Goal: Check status: Check status

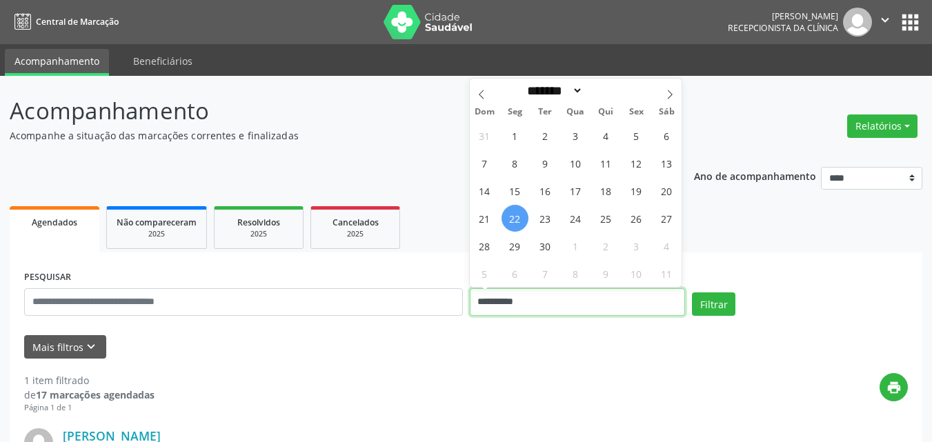
click at [567, 306] on input "**********" at bounding box center [578, 302] width 216 height 28
click at [550, 223] on span "23" at bounding box center [545, 218] width 27 height 27
type input "**********"
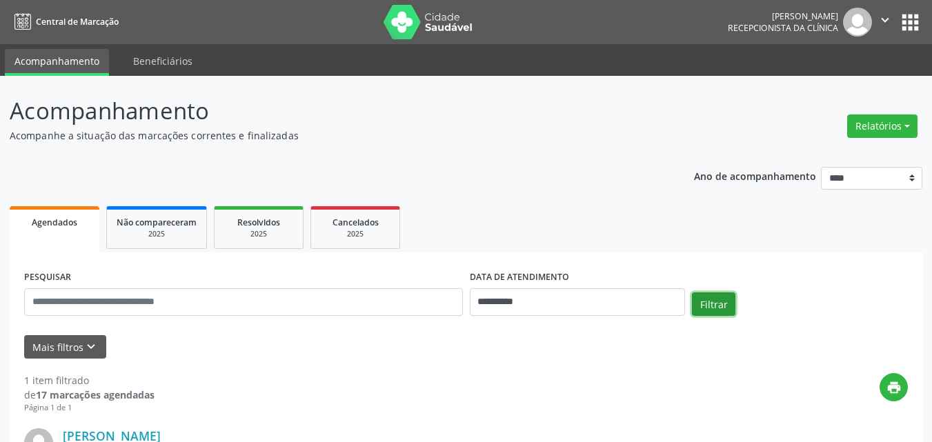
click at [719, 305] on button "Filtrar" at bounding box center [713, 303] width 43 height 23
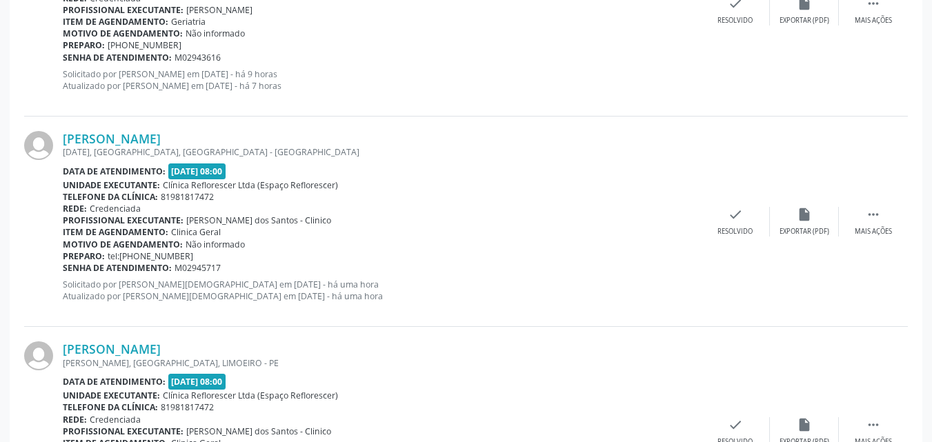
scroll to position [838, 0]
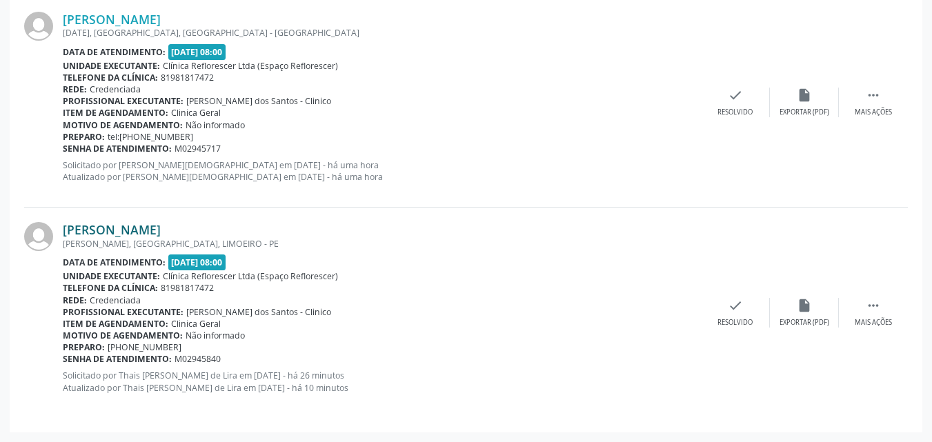
click at [161, 237] on link "Marilia da Silva Moura" at bounding box center [112, 229] width 98 height 15
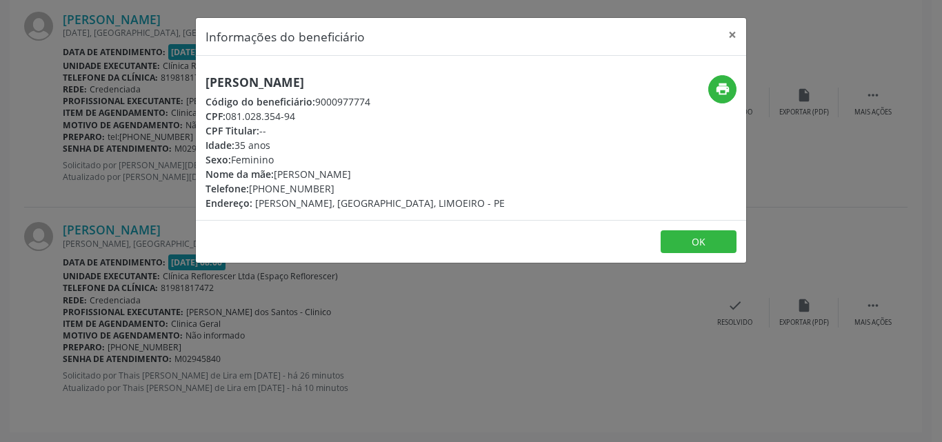
drag, startPoint x: 205, startPoint y: 79, endPoint x: 403, endPoint y: 87, distance: 198.8
click at [403, 87] on div "Marilia da Silva Moura Código do beneficiário: 9000977774 CPF: 081.028.354-94 C…" at bounding box center [379, 142] width 367 height 135
copy h5 "Marilia da Silva Moura"
click at [721, 93] on icon "print" at bounding box center [722, 88] width 15 height 15
drag, startPoint x: 314, startPoint y: 101, endPoint x: 398, endPoint y: 101, distance: 84.1
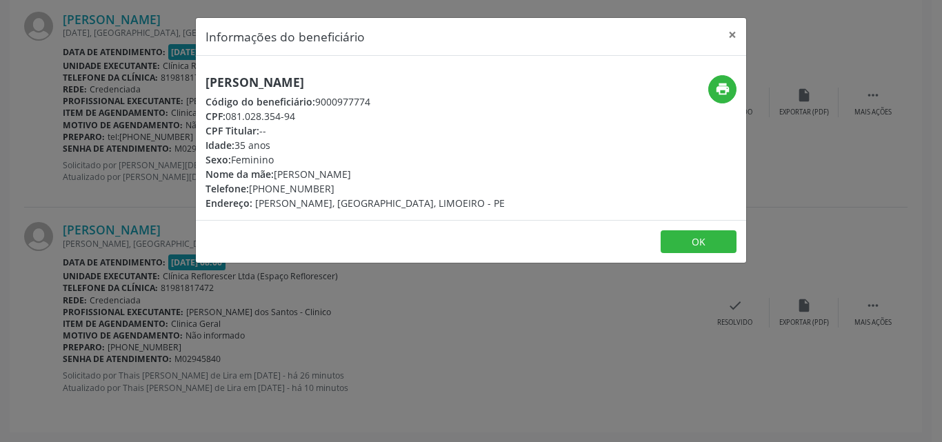
click at [398, 101] on div "Código do beneficiário: 9000977774" at bounding box center [354, 101] width 299 height 14
copy div "9000977774"
drag, startPoint x: 228, startPoint y: 114, endPoint x: 319, endPoint y: 116, distance: 91.7
click at [319, 116] on div "CPF: 081.028.354-94" at bounding box center [354, 116] width 299 height 14
copy div "081.028.354-94"
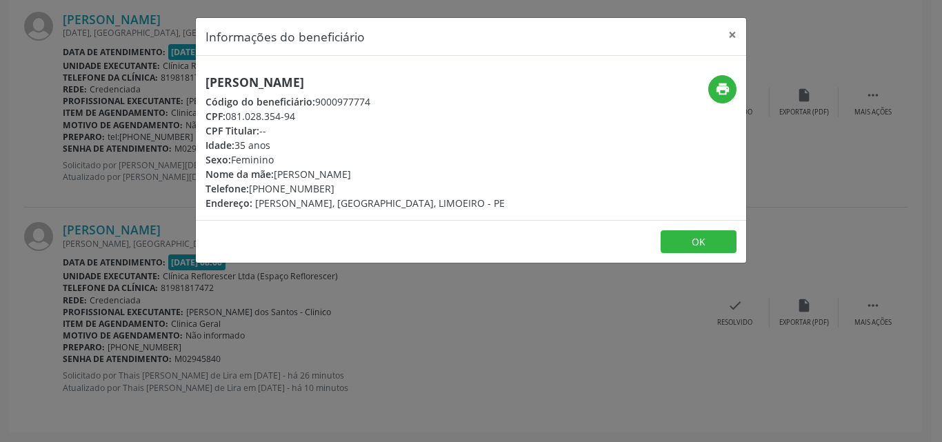
drag, startPoint x: 316, startPoint y: 125, endPoint x: 306, endPoint y: 130, distance: 11.7
click at [316, 126] on div "CPF Titular: --" at bounding box center [354, 130] width 299 height 14
drag, startPoint x: 229, startPoint y: 116, endPoint x: 279, endPoint y: 118, distance: 50.4
click at [301, 116] on div "CPF: 081.028.354-94" at bounding box center [354, 116] width 299 height 14
copy div "081.028.354-94"
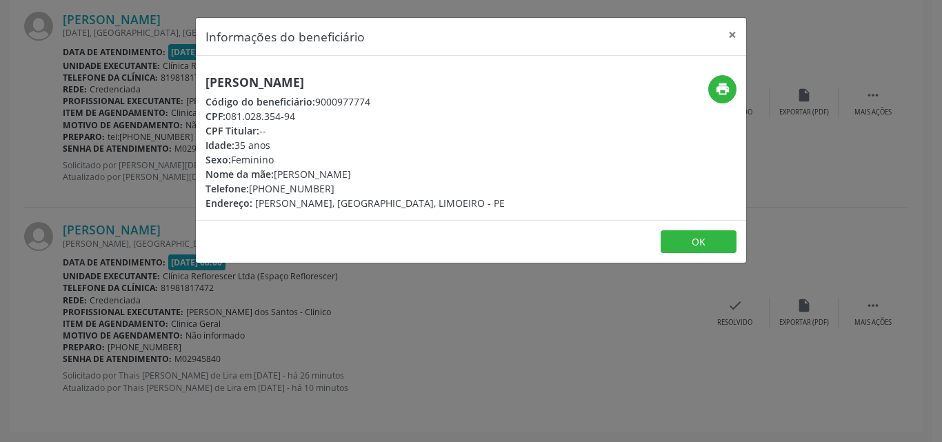
drag, startPoint x: 248, startPoint y: 192, endPoint x: 338, endPoint y: 193, distance: 90.3
click at [338, 193] on div "Telefone: (81) 99638-4367" at bounding box center [354, 188] width 299 height 14
copy div "(81) 99638-4367"
click at [718, 254] on button "OK" at bounding box center [699, 241] width 76 height 23
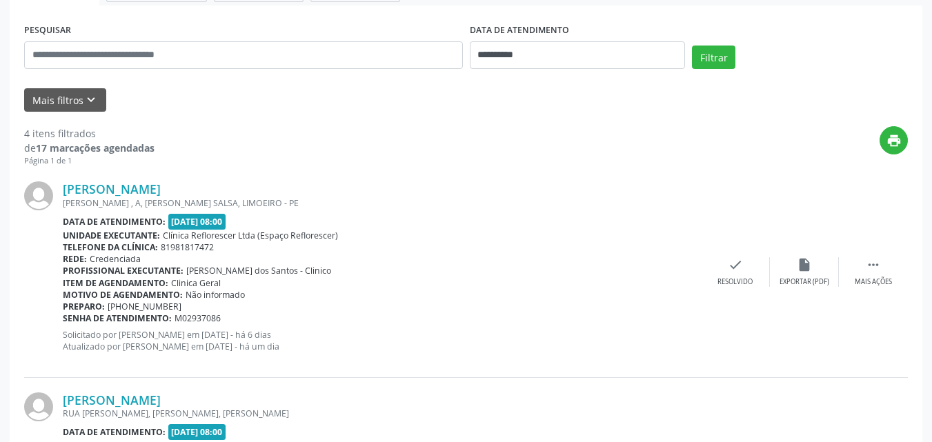
scroll to position [10, 0]
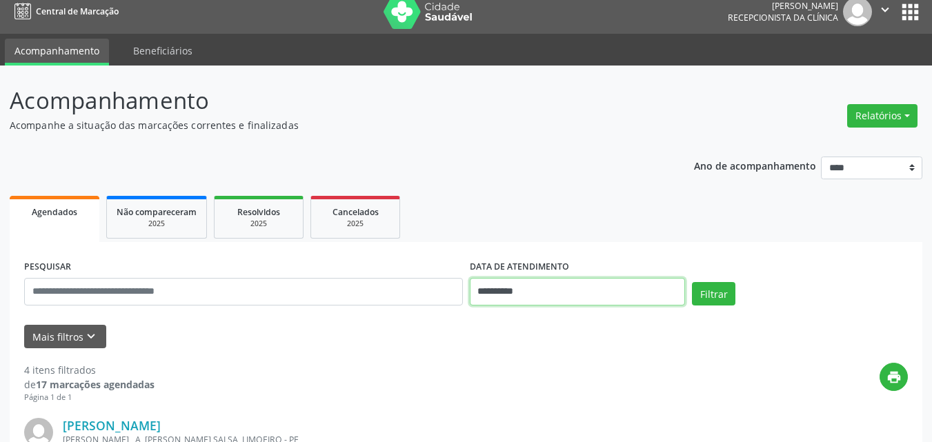
click at [515, 299] on input "**********" at bounding box center [578, 292] width 216 height 28
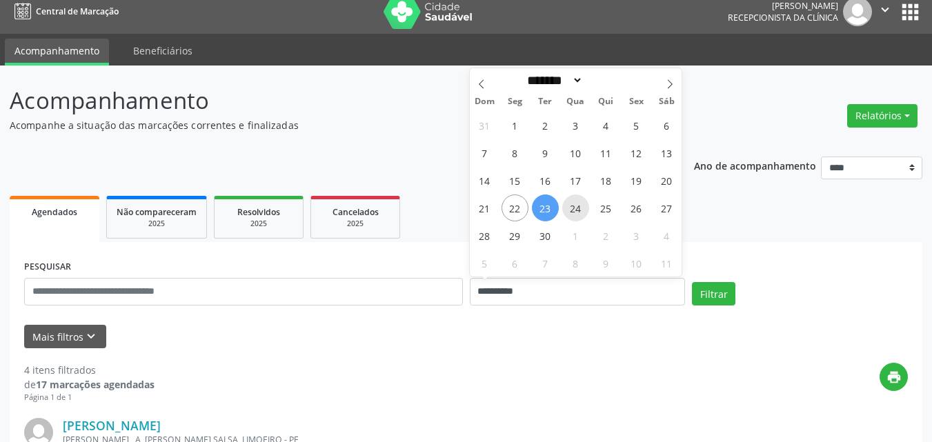
click at [573, 217] on span "24" at bounding box center [575, 207] width 27 height 27
type input "**********"
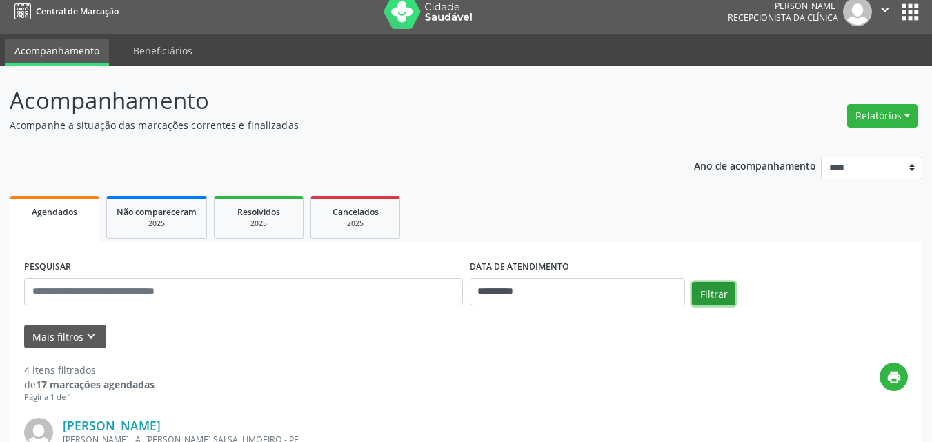
click at [716, 289] on button "Filtrar" at bounding box center [713, 293] width 43 height 23
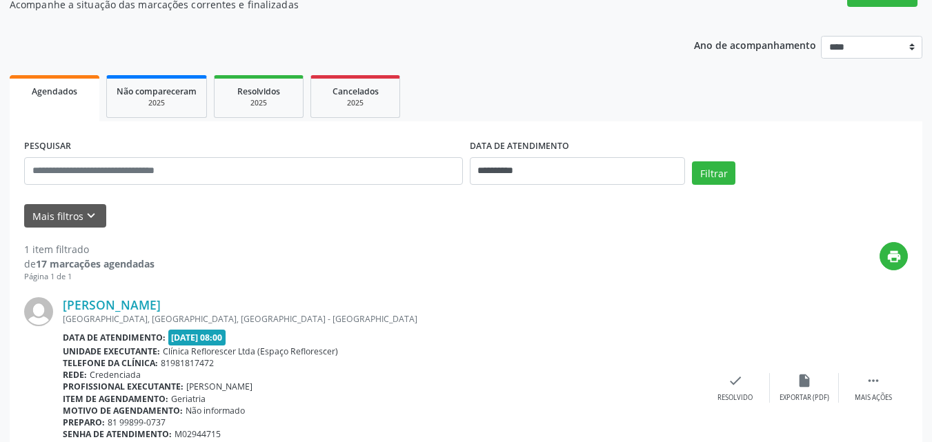
scroll to position [206, 0]
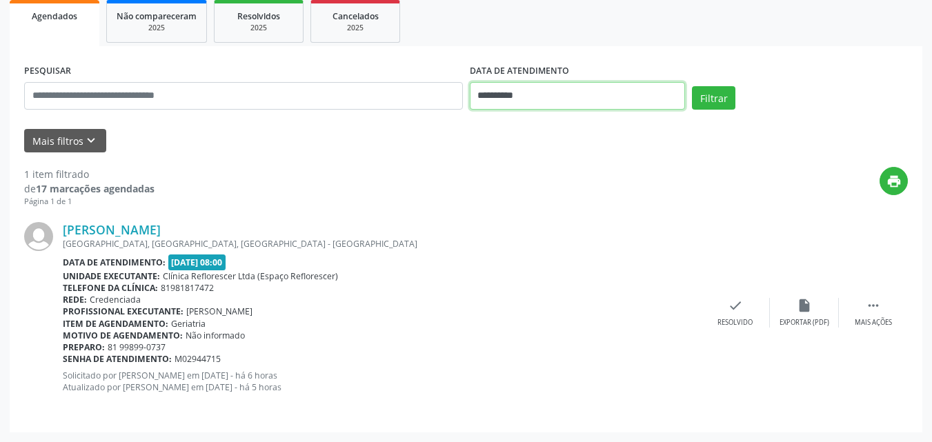
click at [533, 91] on input "**********" at bounding box center [578, 96] width 216 height 28
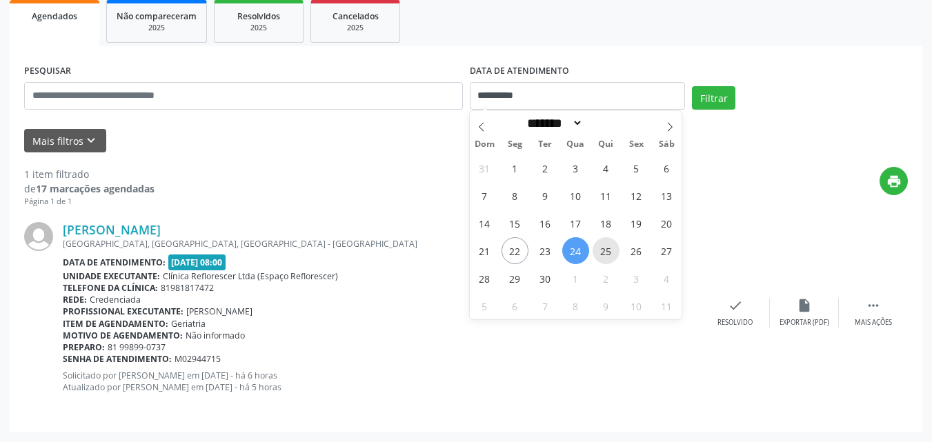
click at [601, 249] on span "25" at bounding box center [605, 250] width 27 height 27
type input "**********"
click at [601, 249] on span "25" at bounding box center [605, 250] width 27 height 27
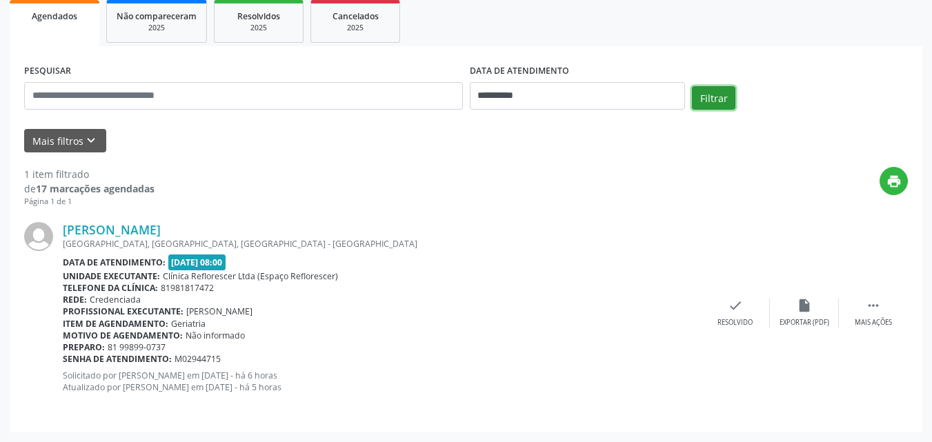
click at [702, 103] on button "Filtrar" at bounding box center [713, 97] width 43 height 23
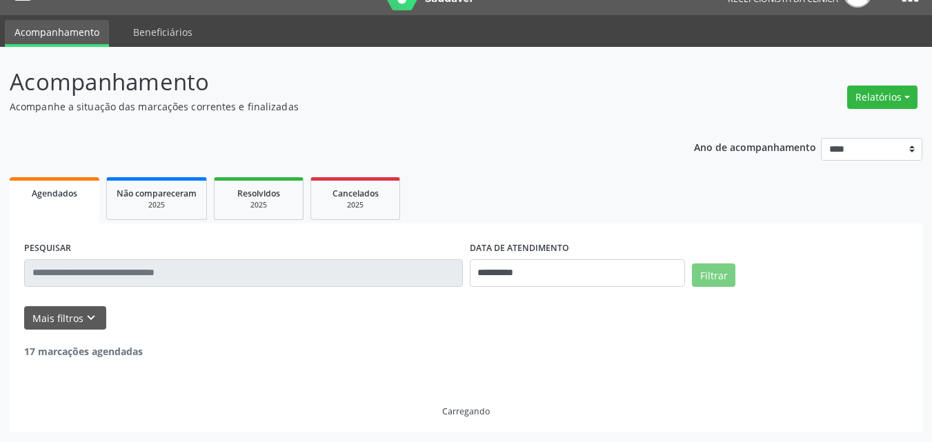
scroll to position [194, 0]
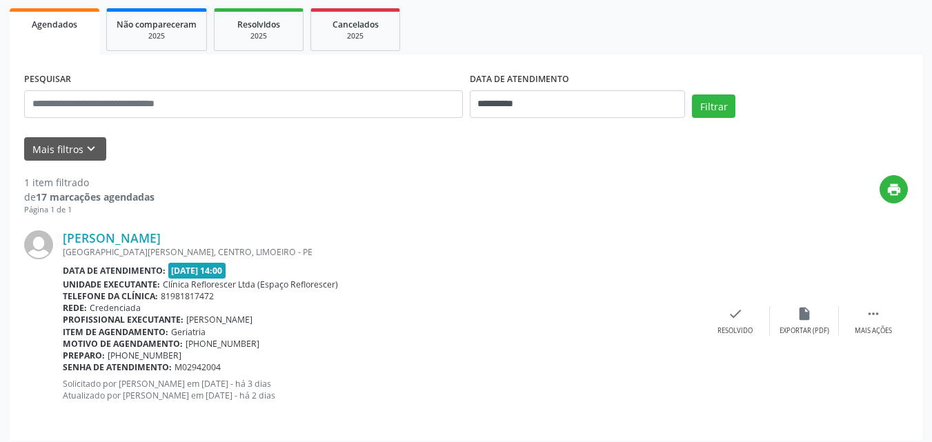
scroll to position [206, 0]
